Goal: Use online tool/utility

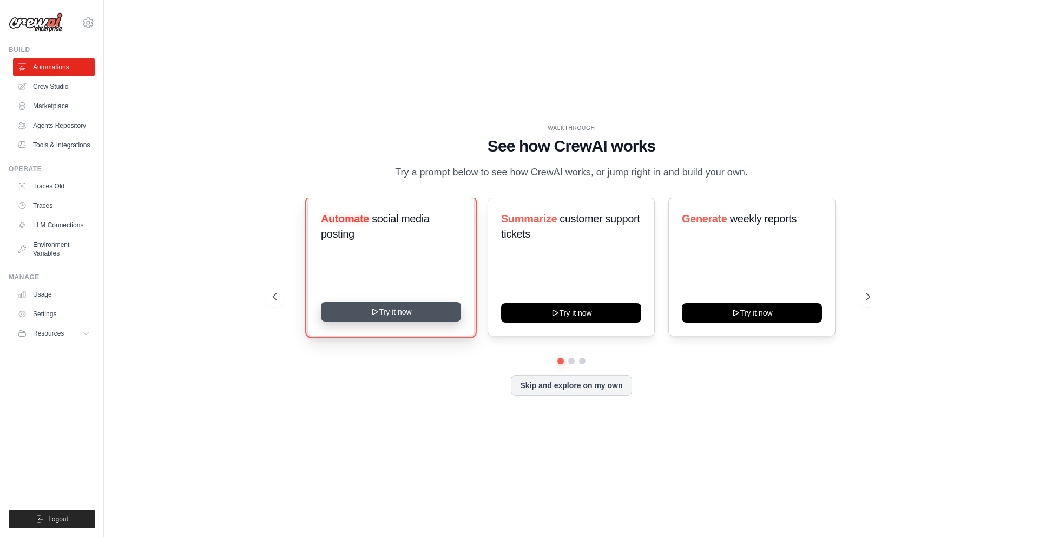
click at [427, 317] on button "Try it now" at bounding box center [391, 311] width 140 height 19
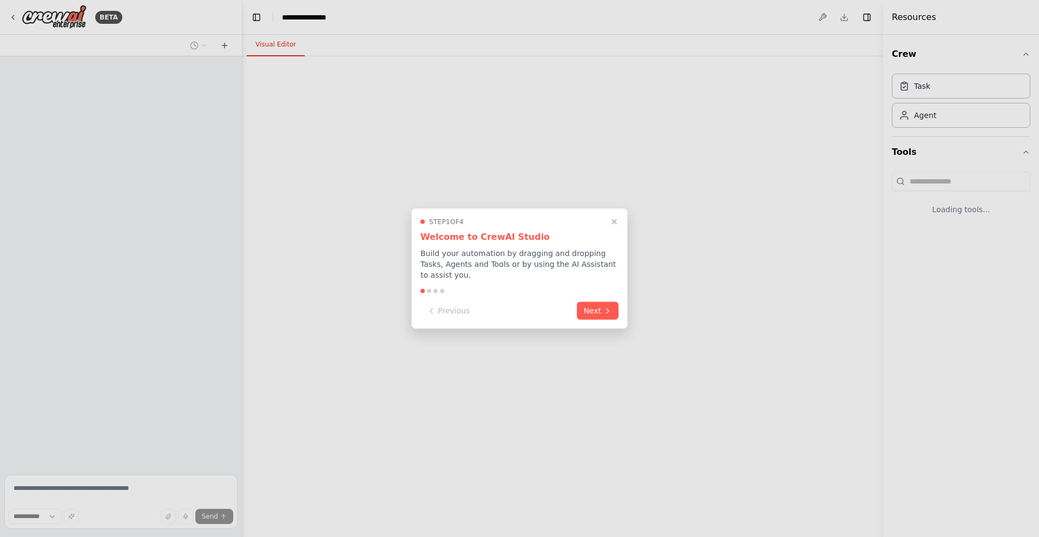
select select "****"
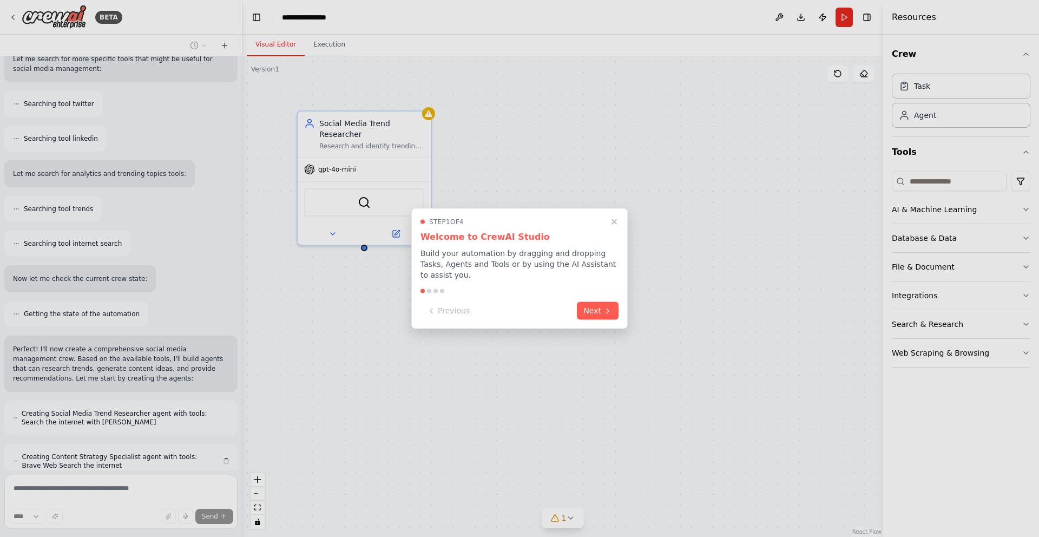
scroll to position [427, 0]
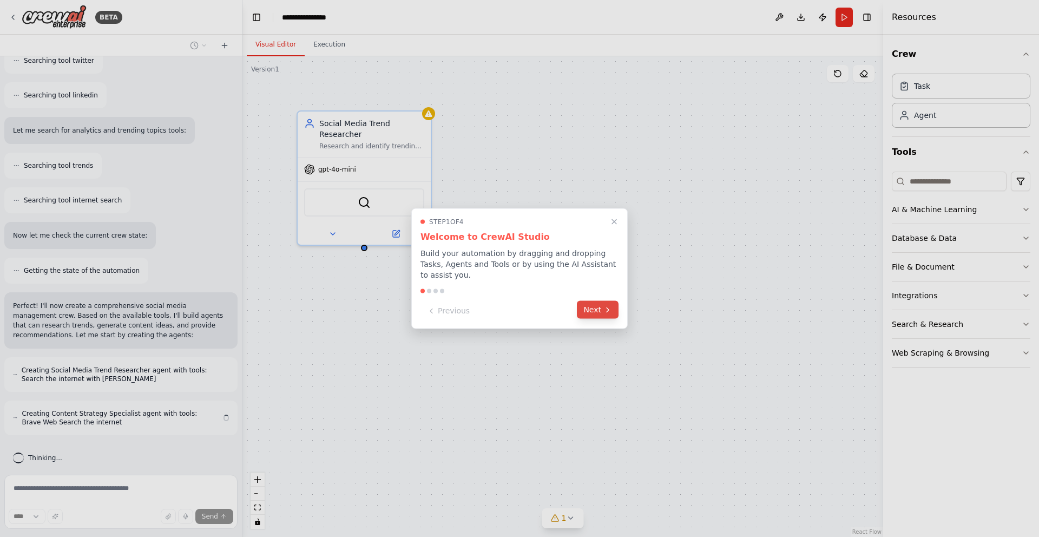
click at [598, 311] on button "Next" at bounding box center [598, 310] width 42 height 18
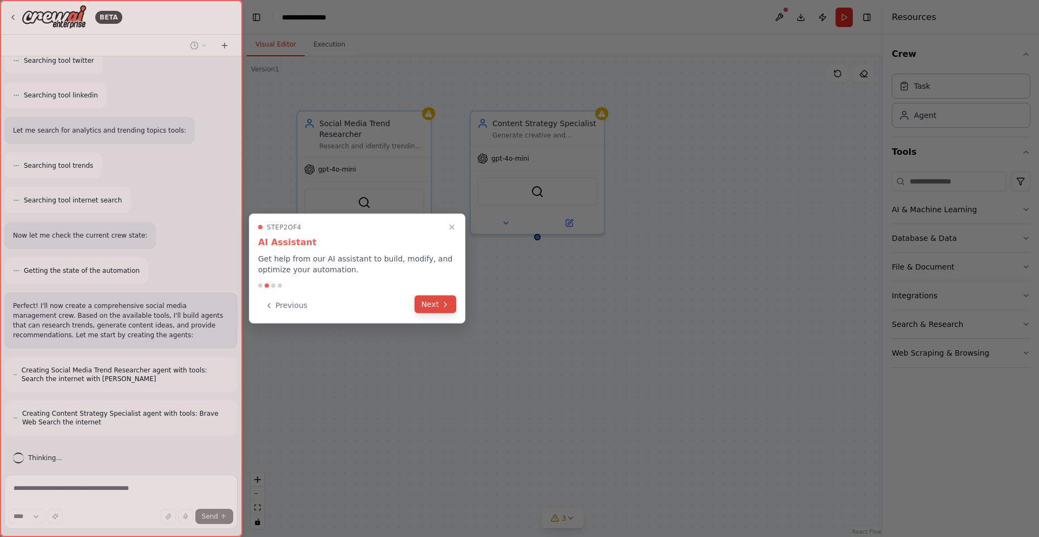
click at [443, 304] on icon at bounding box center [445, 304] width 9 height 9
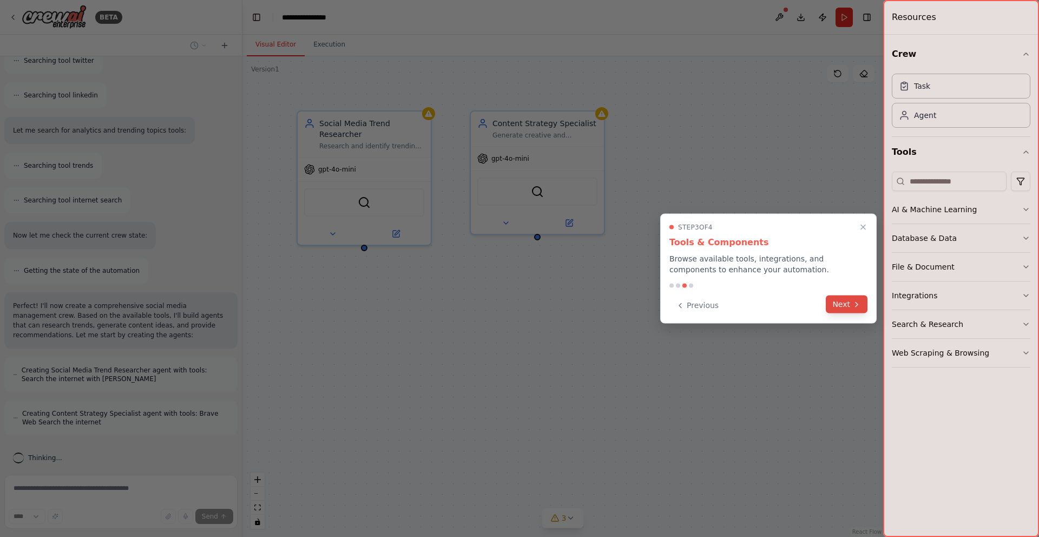
click at [841, 307] on button "Next" at bounding box center [847, 304] width 42 height 18
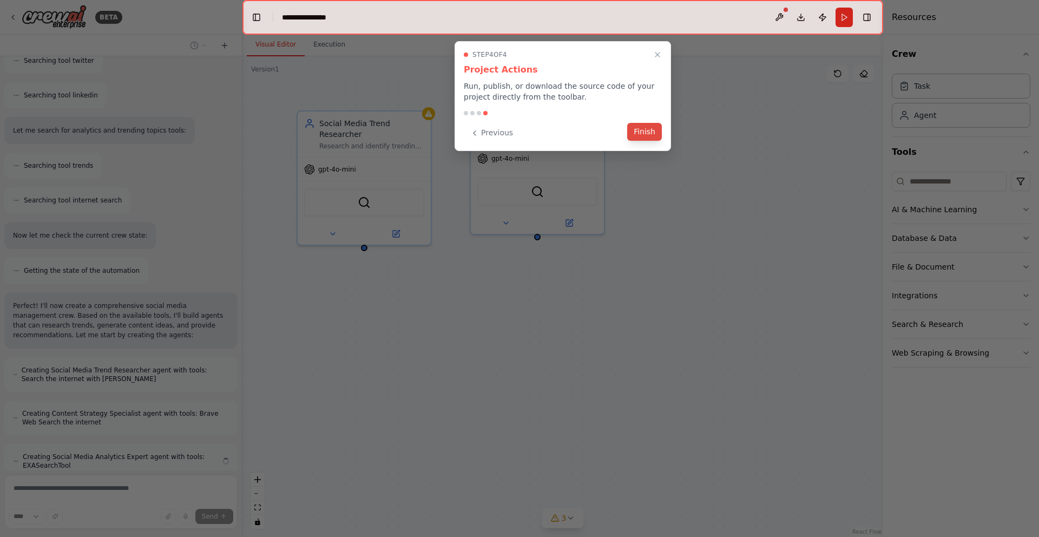
scroll to position [471, 0]
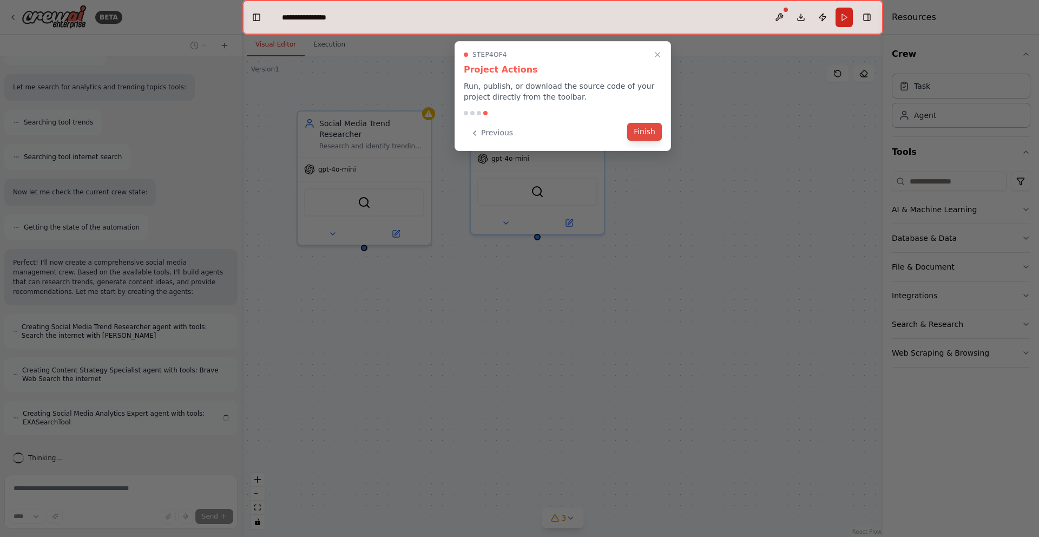
click at [643, 132] on button "Finish" at bounding box center [644, 132] width 35 height 18
